Goal: Obtain resource: Obtain resource

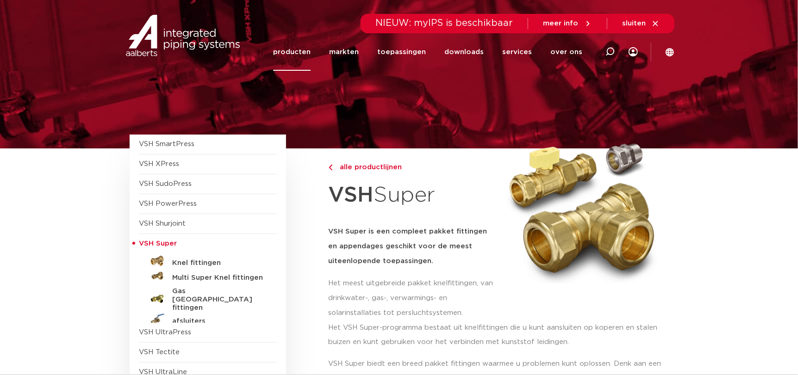
click at [198, 266] on h5 "Knel fittingen" at bounding box center [218, 263] width 92 height 8
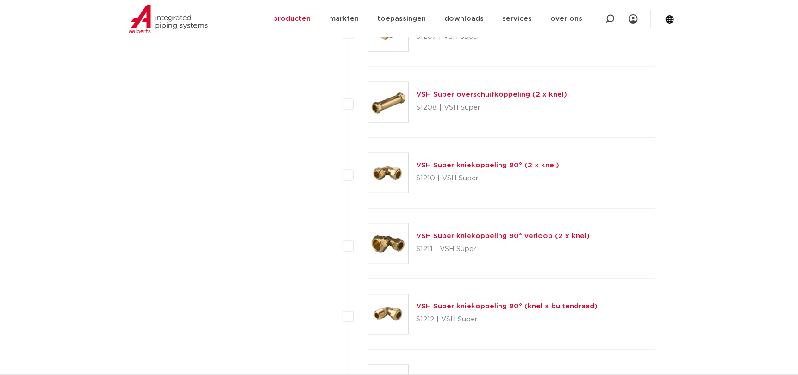
scroll to position [755, 0]
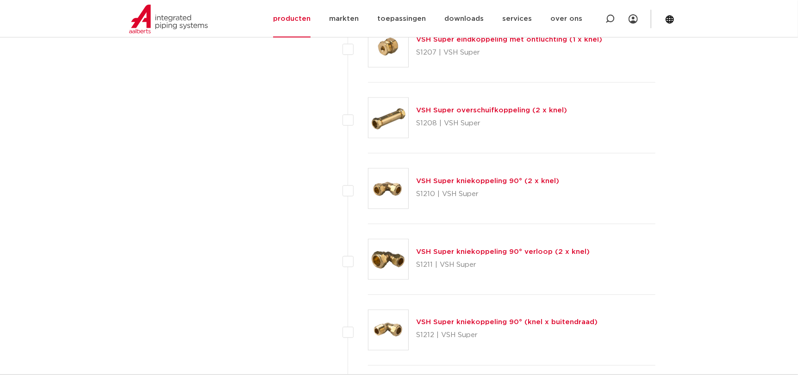
click at [462, 180] on link "VSH Super kniekoppeling 90° (2 x knel)" at bounding box center [487, 181] width 143 height 7
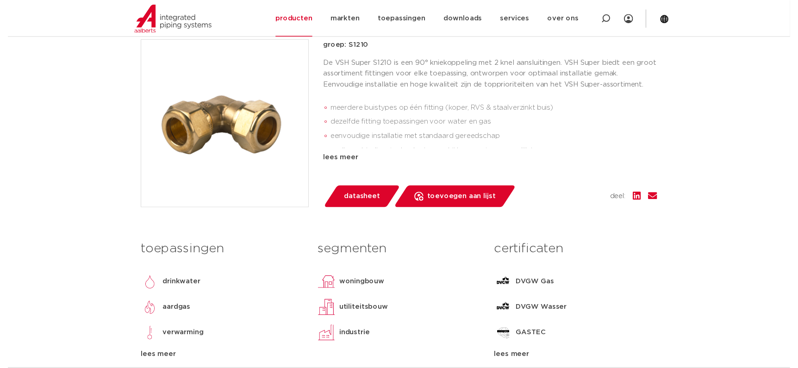
scroll to position [185, 0]
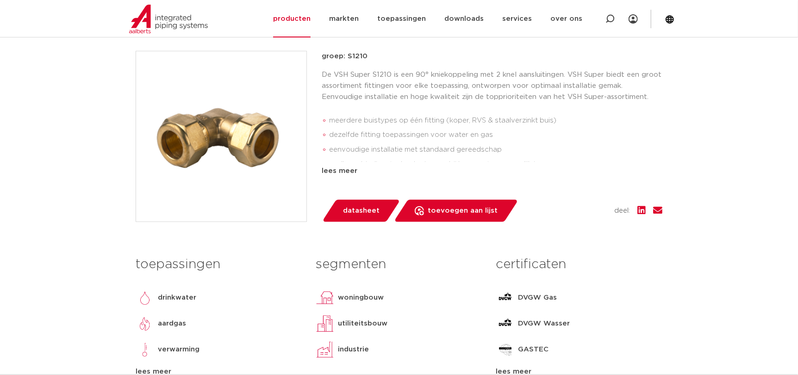
click at [373, 210] on span "datasheet" at bounding box center [361, 211] width 37 height 15
